Goal: Find specific page/section: Find specific page/section

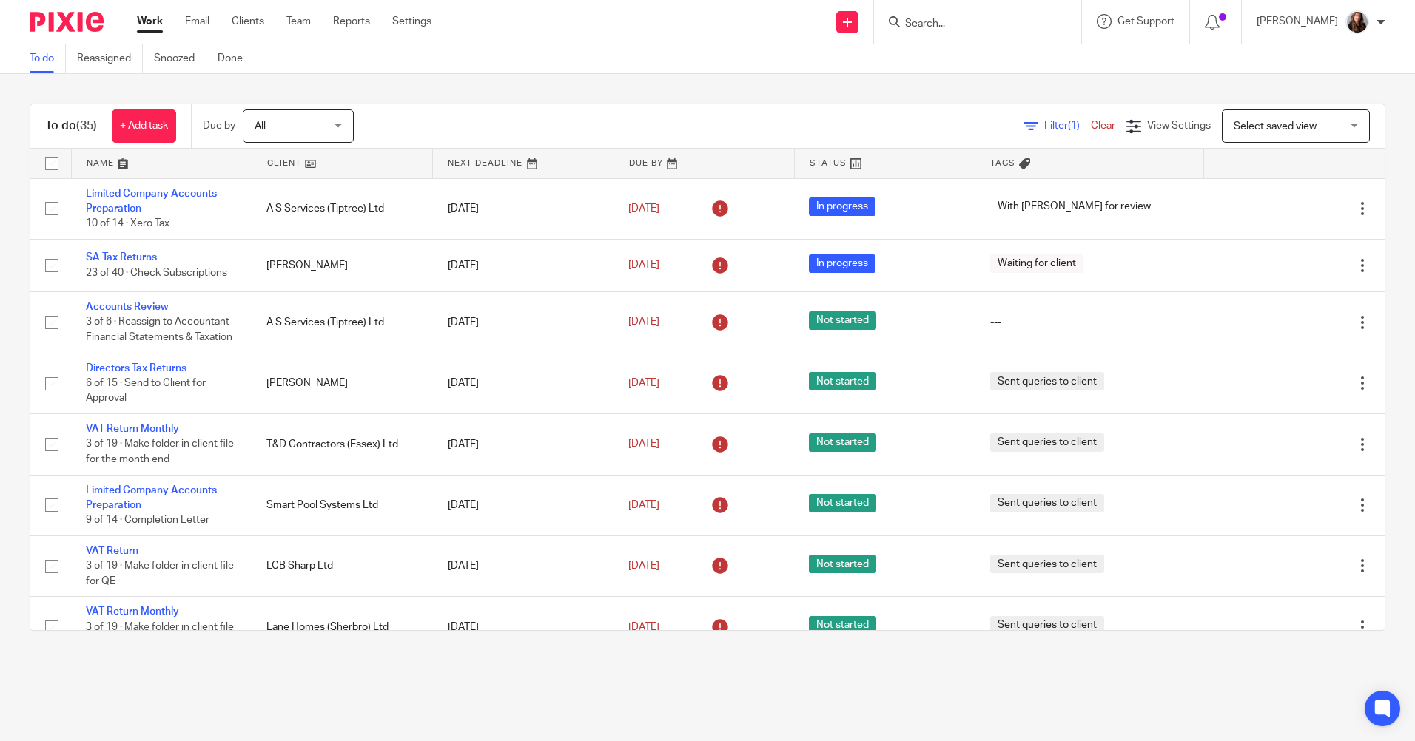
click at [952, 24] on input "Search" at bounding box center [969, 24] width 133 height 13
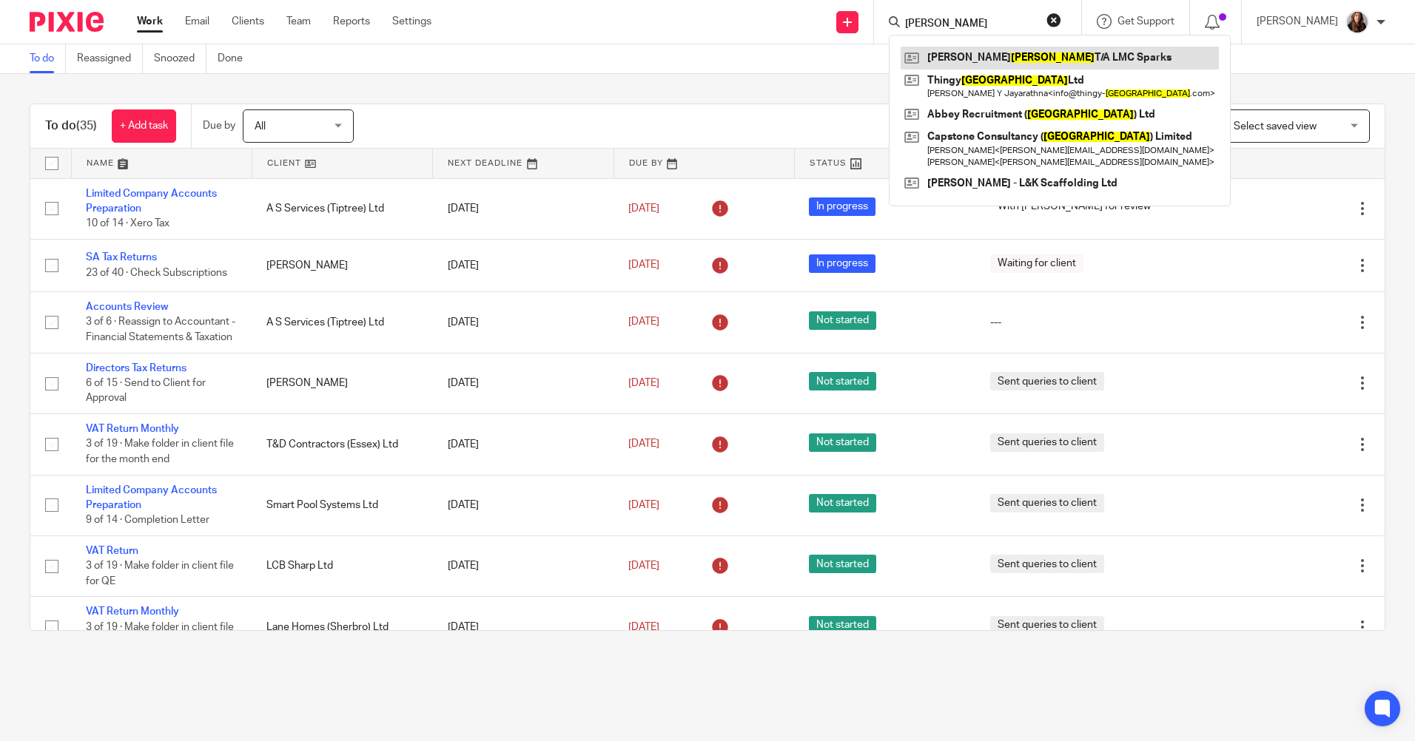
type input "[PERSON_NAME]"
click at [985, 47] on link at bounding box center [1059, 58] width 318 height 22
